Goal: Task Accomplishment & Management: Use online tool/utility

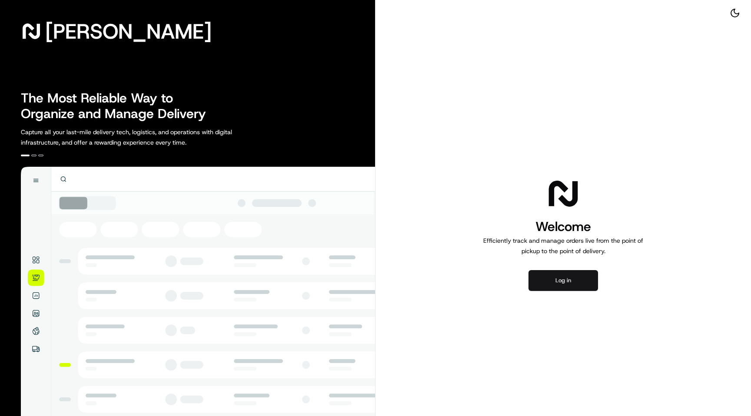
click at [537, 271] on button "Log in" at bounding box center [563, 280] width 70 height 21
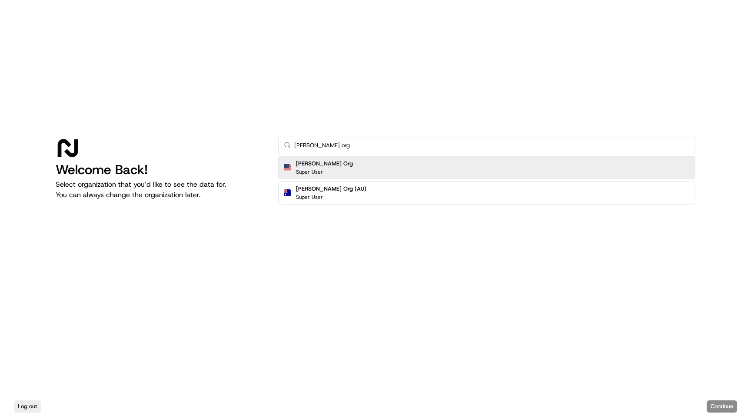
type input "[PERSON_NAME] org"
click at [349, 166] on div "[PERSON_NAME] Org Super User" at bounding box center [486, 167] width 417 height 23
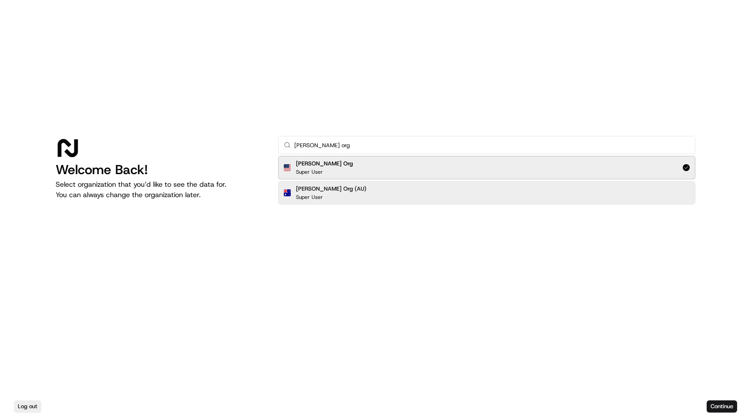
click at [556, 187] on div "[PERSON_NAME] Org (AU) Super User" at bounding box center [486, 192] width 417 height 23
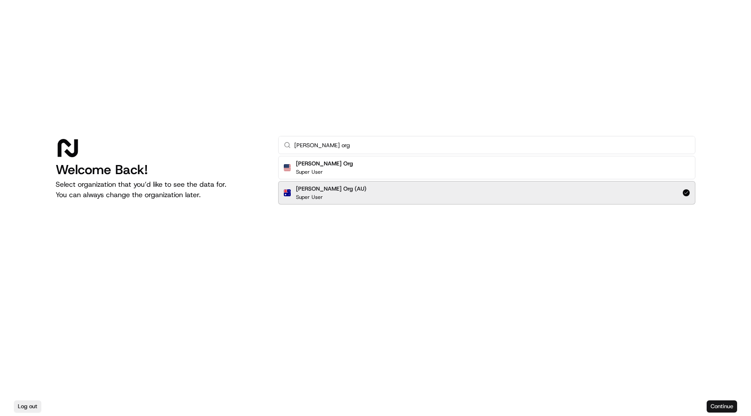
click at [724, 402] on button "Continue" at bounding box center [721, 407] width 30 height 12
